Goal: Information Seeking & Learning: Learn about a topic

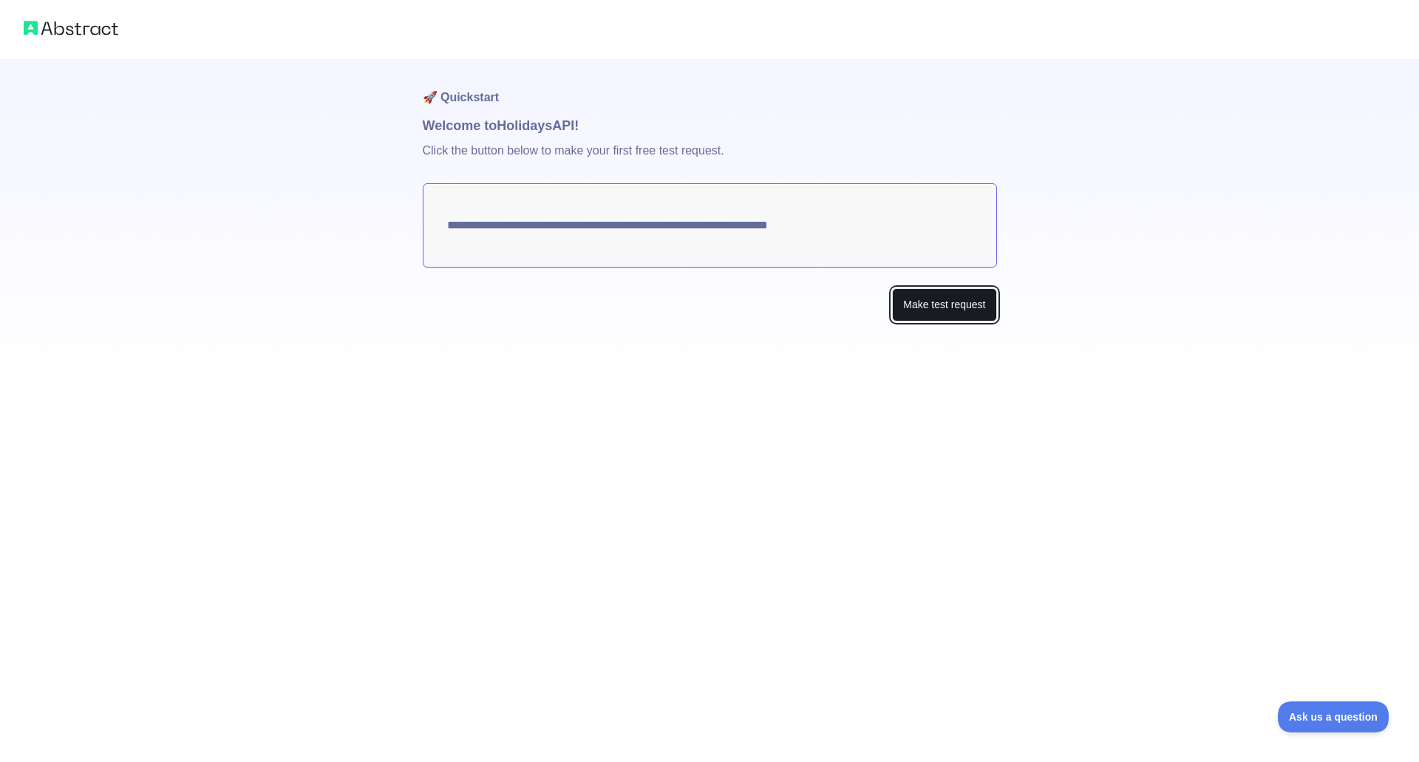
click at [947, 307] on button "Make test request" at bounding box center [944, 304] width 104 height 33
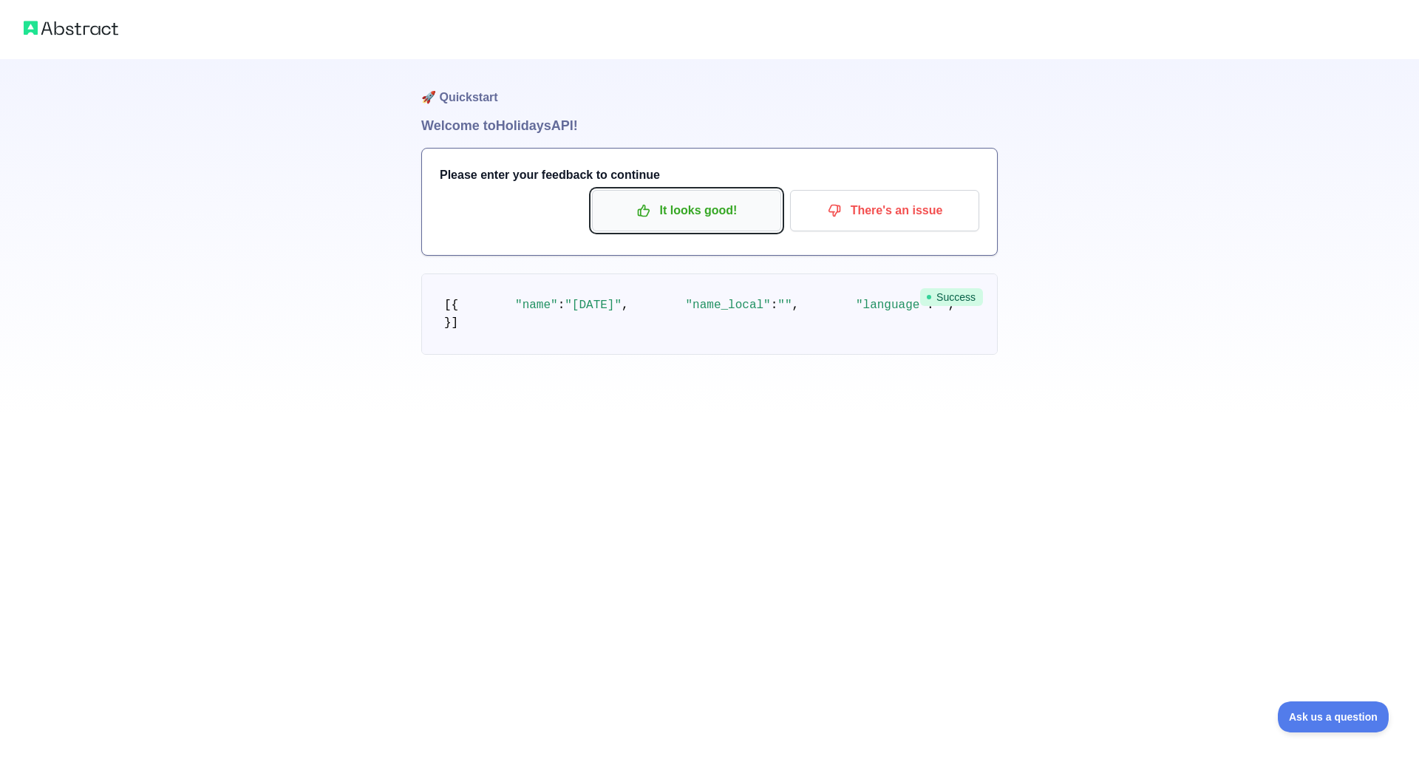
click at [713, 222] on p "It looks good!" at bounding box center [686, 210] width 167 height 25
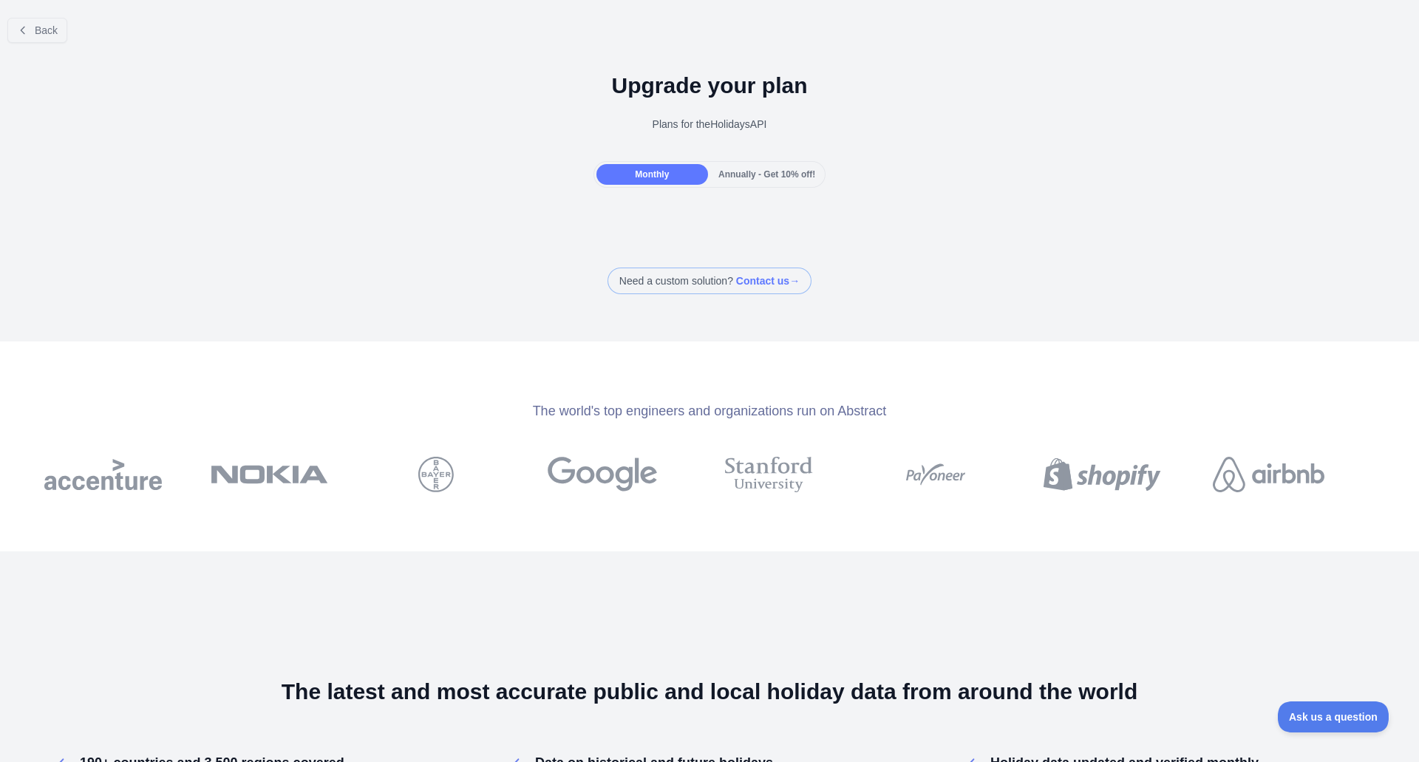
click at [737, 184] on div "Annually - Get 10% off!" at bounding box center [767, 174] width 112 height 21
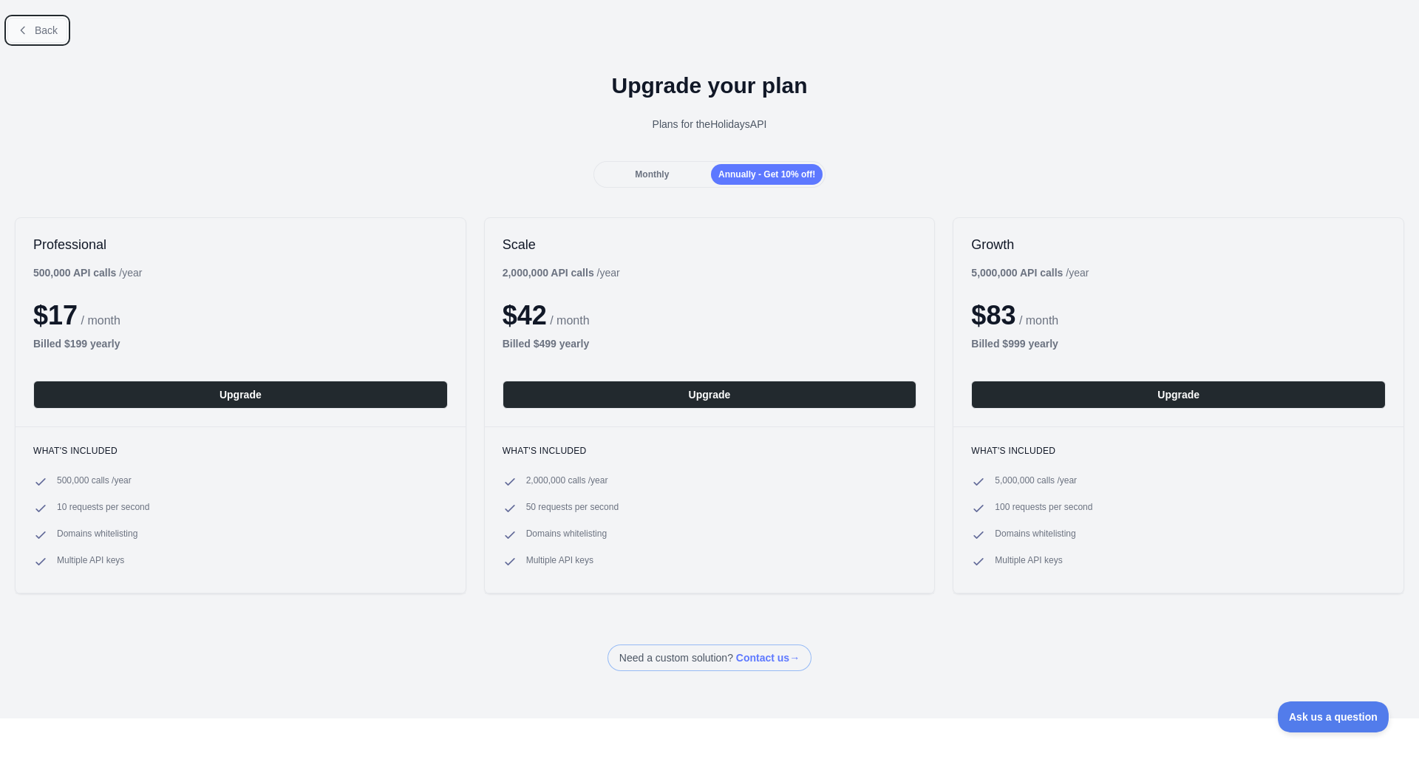
click at [36, 29] on span "Back" at bounding box center [46, 30] width 23 height 12
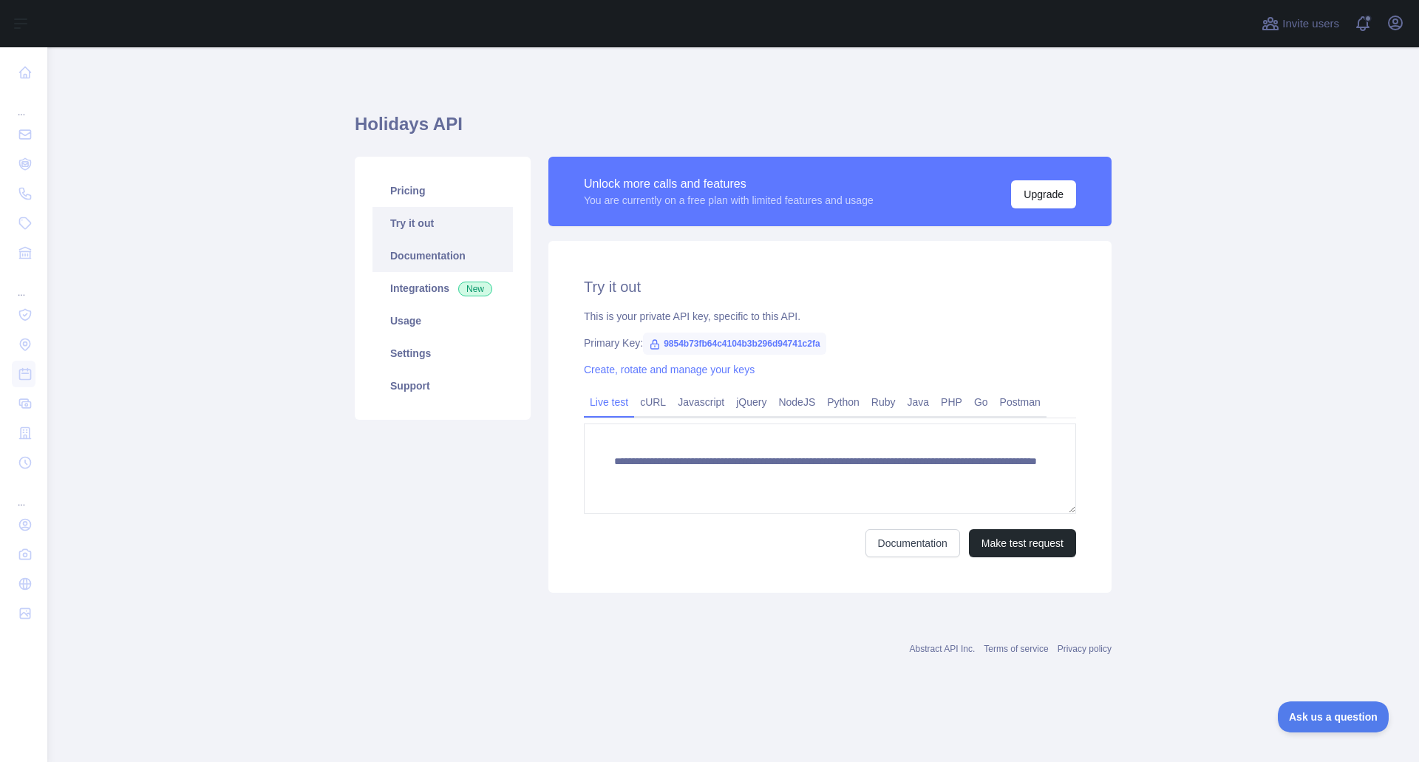
click at [450, 257] on link "Documentation" at bounding box center [442, 255] width 140 height 33
click at [430, 261] on link "Documentation" at bounding box center [442, 255] width 140 height 33
click at [433, 188] on link "Pricing" at bounding box center [442, 190] width 140 height 33
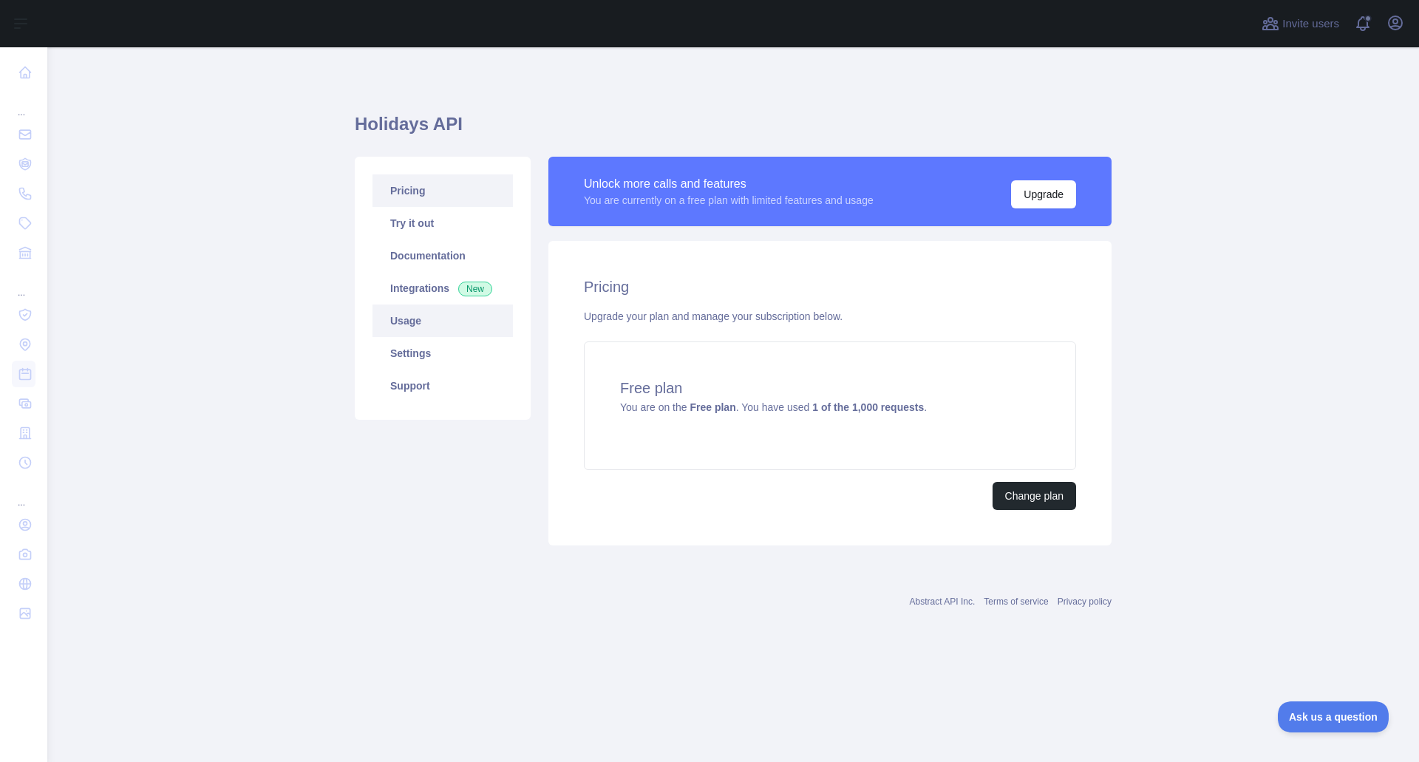
click at [444, 304] on link "Usage" at bounding box center [442, 320] width 140 height 33
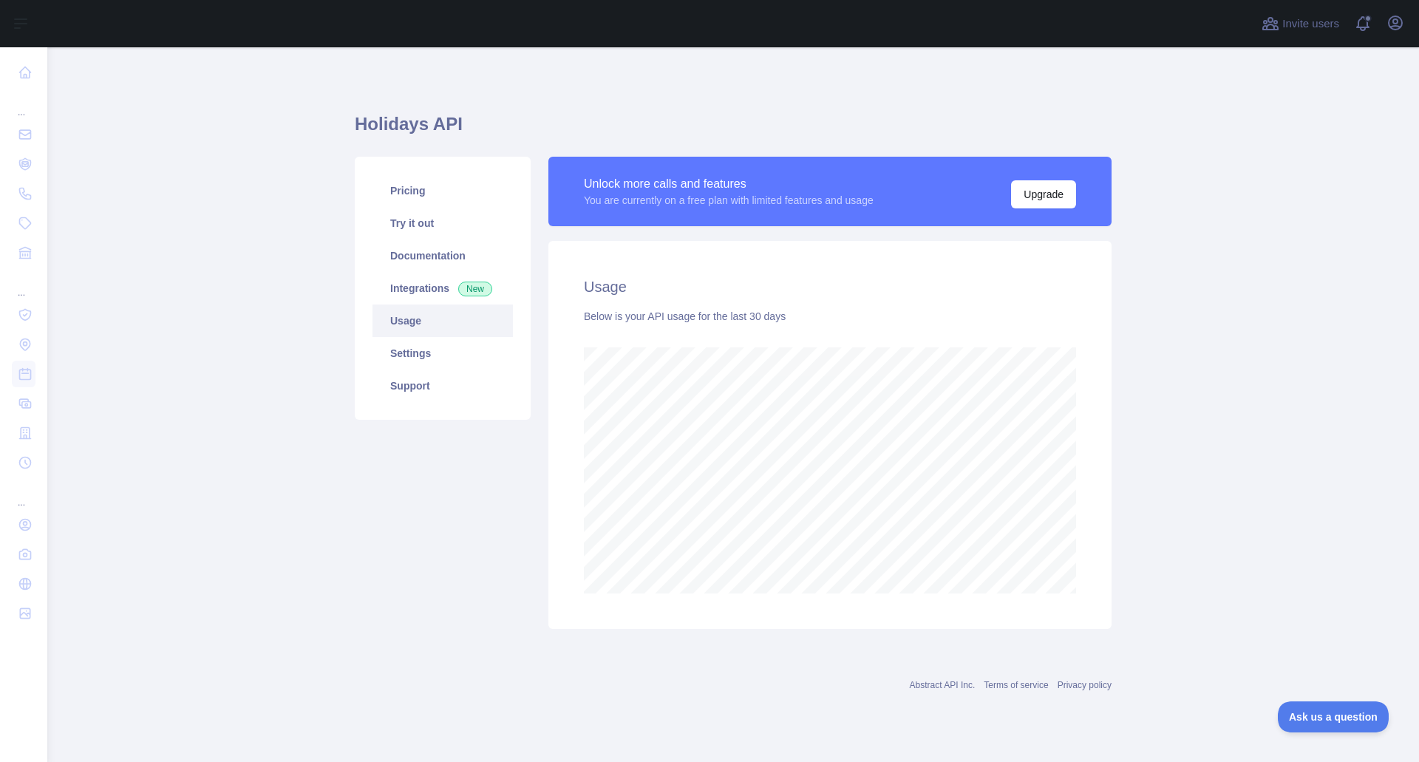
scroll to position [715, 1372]
click at [445, 335] on link "Usage" at bounding box center [442, 320] width 140 height 33
click at [446, 353] on link "Settings" at bounding box center [442, 353] width 140 height 33
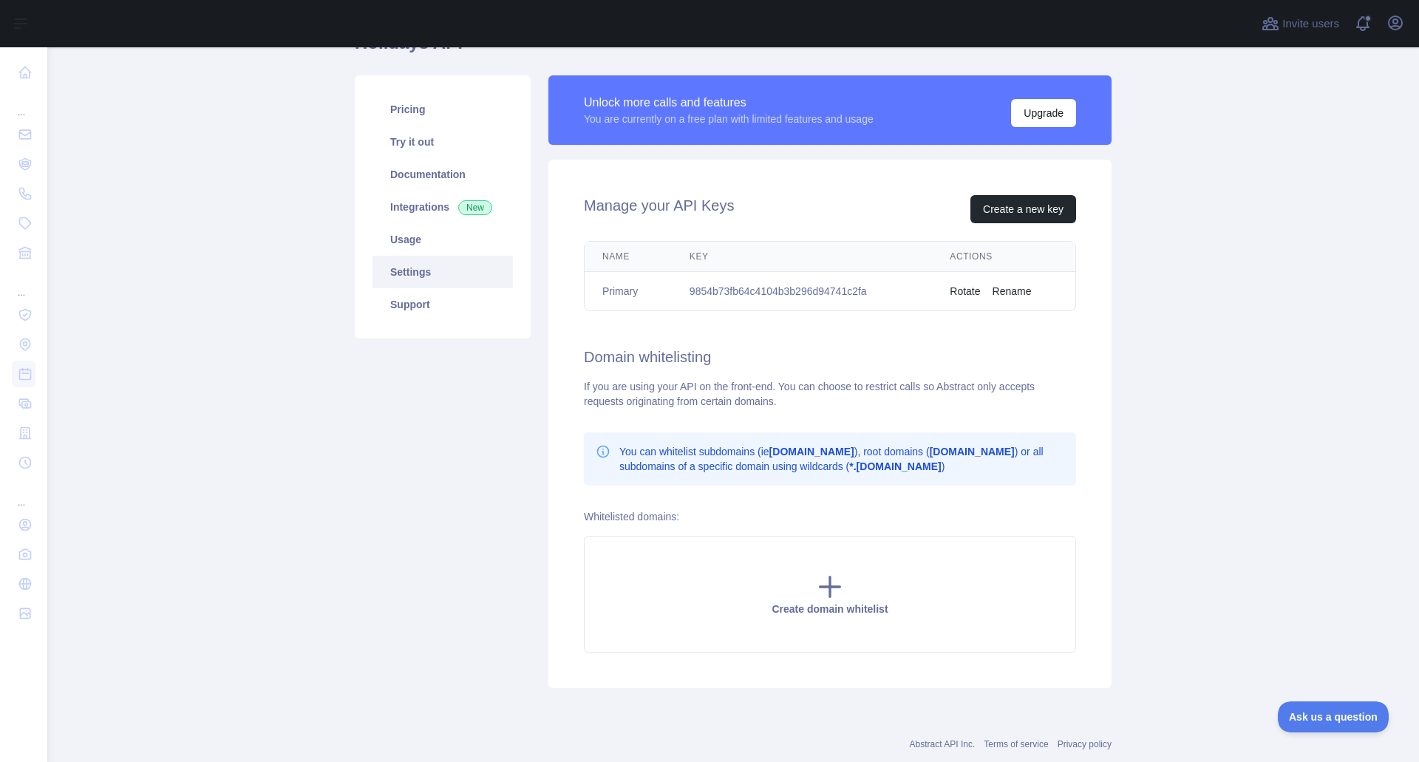
scroll to position [117, 0]
